Goal: Book appointment/travel/reservation

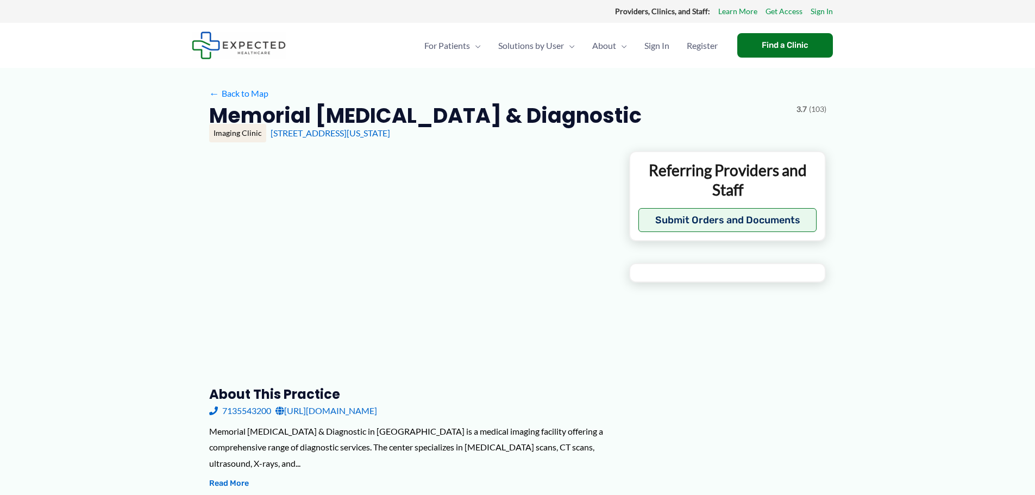
type input "**********"
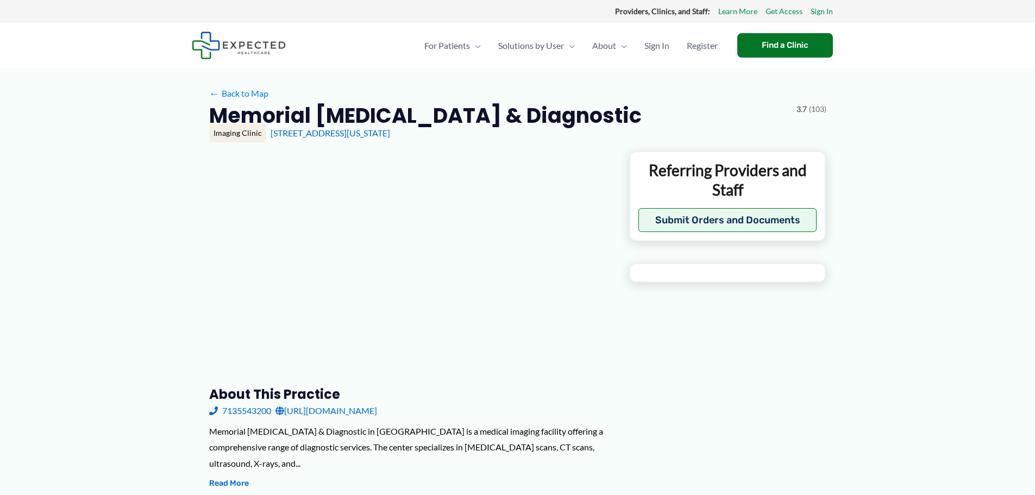
type input "**********"
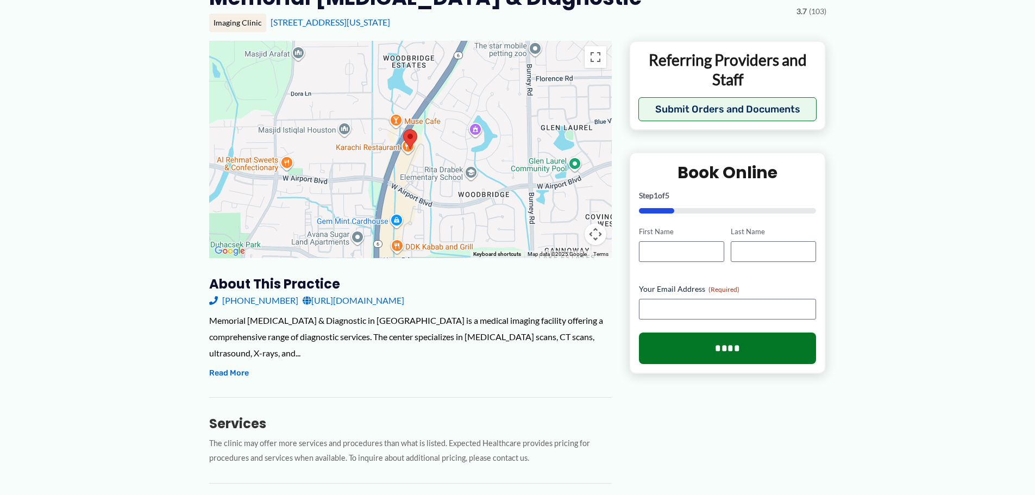
scroll to position [54, 0]
